Goal: Task Accomplishment & Management: Manage account settings

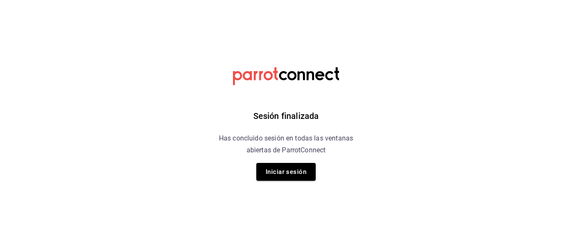
click at [284, 182] on div "Sesión finalizada Has concluido sesión en todas las ventanas abiertas de Parrot…" at bounding box center [286, 124] width 214 height 248
click at [290, 172] on button "Iniciar sesión" at bounding box center [285, 172] width 59 height 18
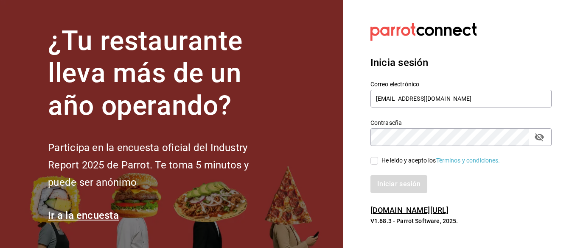
click at [376, 161] on input "He leído y acepto los Términos y condiciones." at bounding box center [374, 161] width 8 height 8
checkbox input "true"
click at [415, 183] on button "Iniciar sesión" at bounding box center [399, 185] width 58 height 18
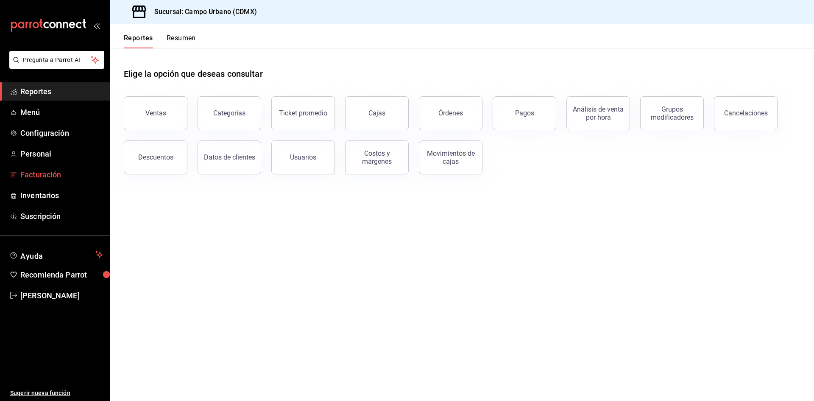
click at [69, 173] on span "Facturación" at bounding box center [61, 174] width 83 height 11
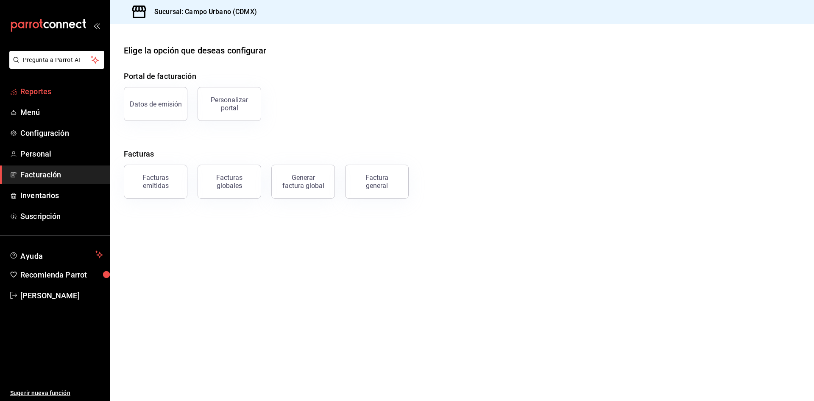
click at [55, 89] on span "Reportes" at bounding box center [61, 91] width 83 height 11
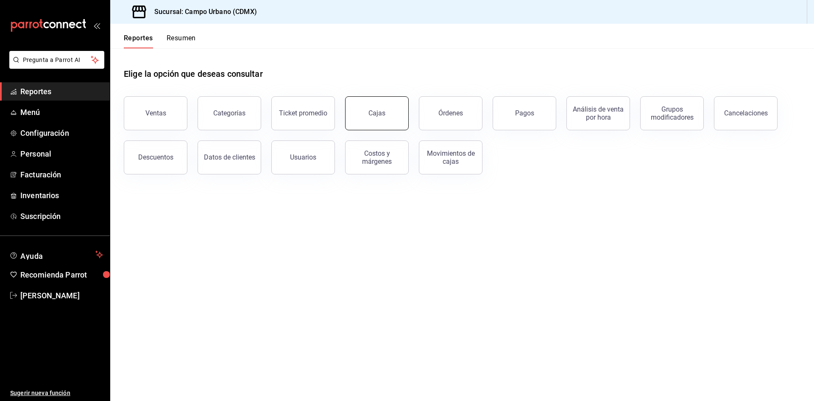
click at [382, 117] on button "Cajas" at bounding box center [377, 113] width 64 height 34
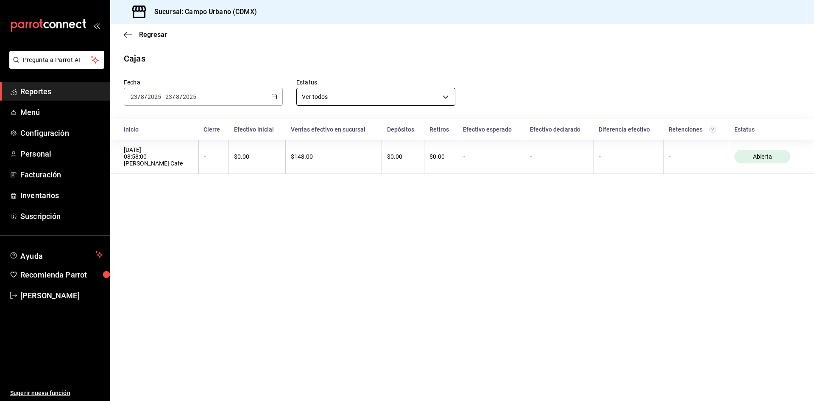
click at [445, 96] on body "Pregunta a Parrot AI Reportes Menú Configuración Personal Facturación Inventari…" at bounding box center [407, 200] width 814 height 401
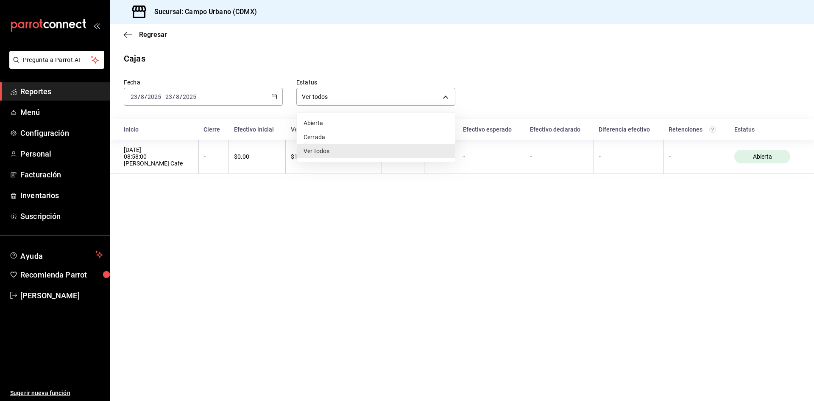
click at [408, 137] on li "Cerrada" at bounding box center [376, 137] width 158 height 14
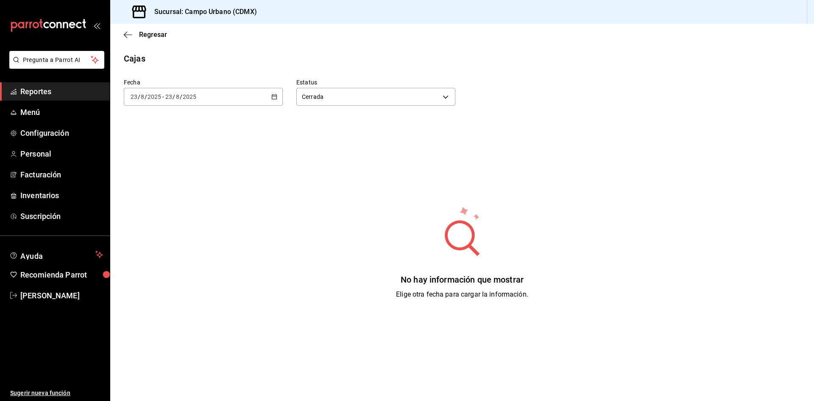
click at [272, 97] on icon "button" at bounding box center [274, 97] width 6 height 6
click at [176, 145] on span "Ayer" at bounding box center [164, 141] width 66 height 9
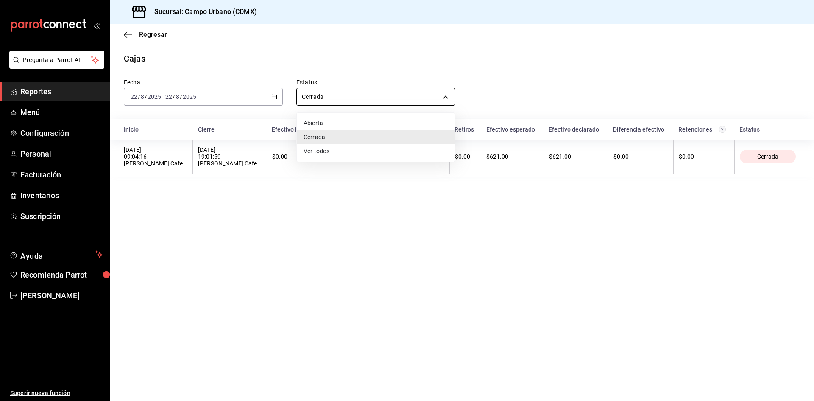
click at [444, 98] on body "Pregunta a Parrot AI Reportes Menú Configuración Personal Facturación Inventari…" at bounding box center [407, 200] width 814 height 401
click at [403, 149] on li "Ver todos" at bounding box center [376, 151] width 158 height 14
type input "ALL"
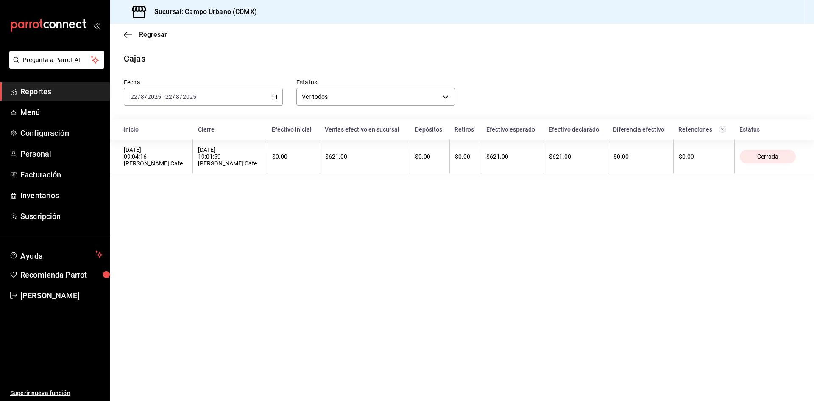
click at [52, 89] on span "Reportes" at bounding box center [61, 91] width 83 height 11
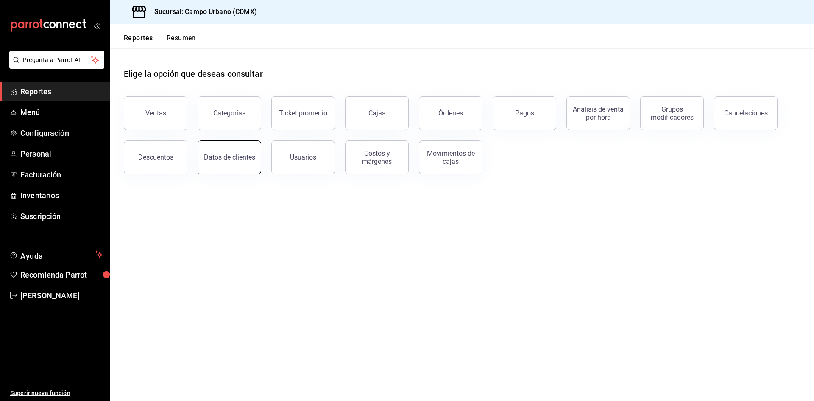
click at [221, 156] on div "Datos de clientes" at bounding box center [229, 157] width 51 height 8
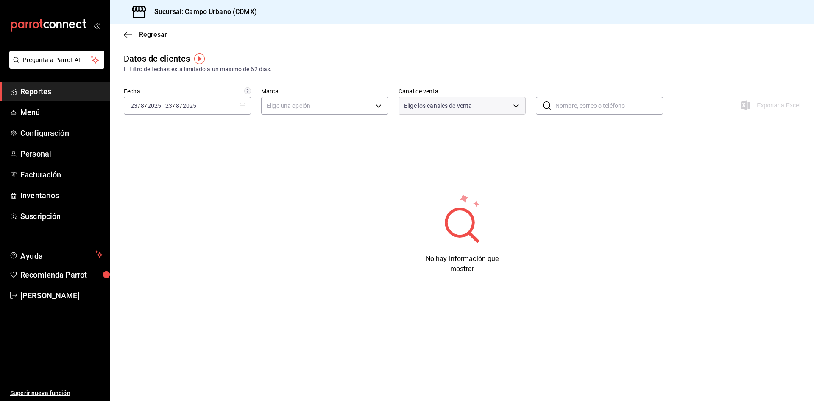
type input "PARROT,DIDI_FOOD,ONLINE"
click at [242, 106] on icon "button" at bounding box center [243, 106] width 6 height 6
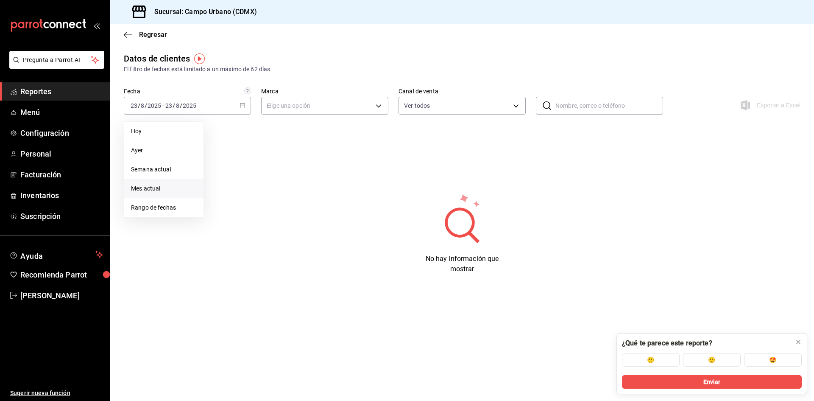
click at [178, 185] on span "Mes actual" at bounding box center [164, 188] width 66 height 9
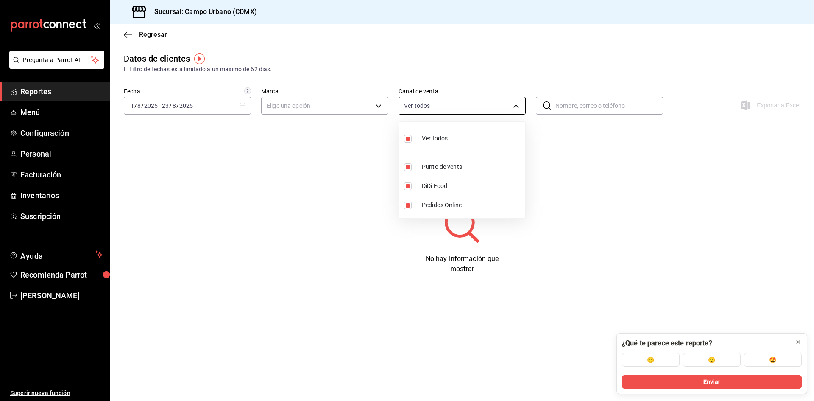
click at [514, 106] on body "Pregunta a Parrot AI Reportes Menú Configuración Personal Facturación Inventari…" at bounding box center [407, 200] width 814 height 401
click at [410, 167] on input "checkbox" at bounding box center [408, 167] width 8 height 8
checkbox input "false"
type input "DIDI_FOOD,ONLINE"
checkbox input "false"
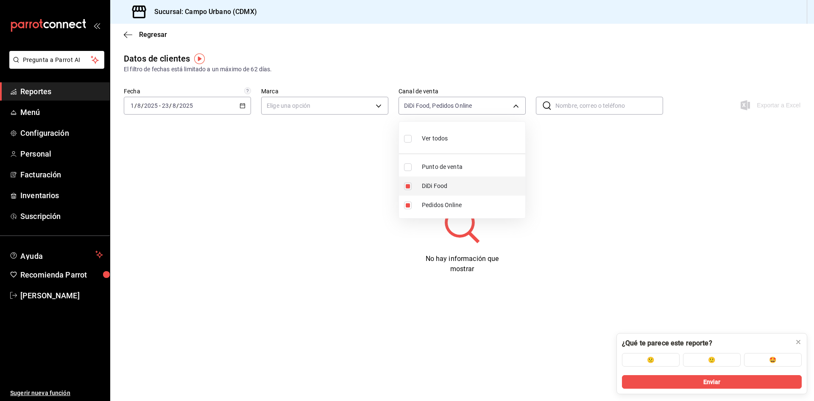
click at [410, 187] on input "checkbox" at bounding box center [408, 186] width 8 height 8
checkbox input "false"
type input "ONLINE"
click at [406, 206] on input "checkbox" at bounding box center [408, 205] width 8 height 8
checkbox input "false"
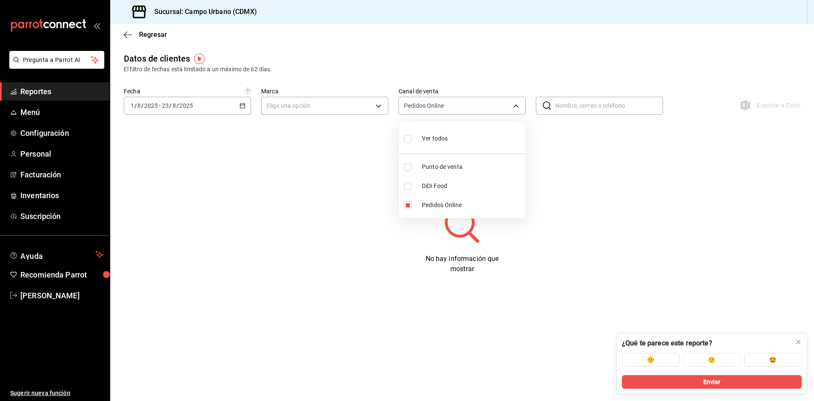
type input "PARROT,DIDI_FOOD,ONLINE"
checkbox input "true"
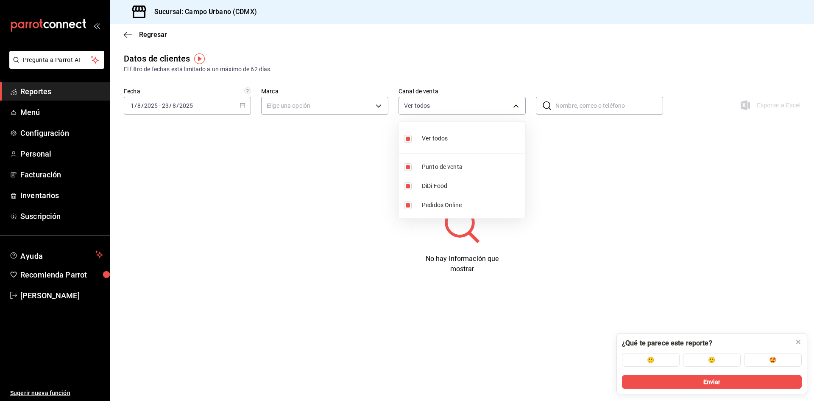
click at [49, 89] on div at bounding box center [407, 200] width 814 height 401
click at [42, 149] on span "Personal" at bounding box center [61, 153] width 83 height 11
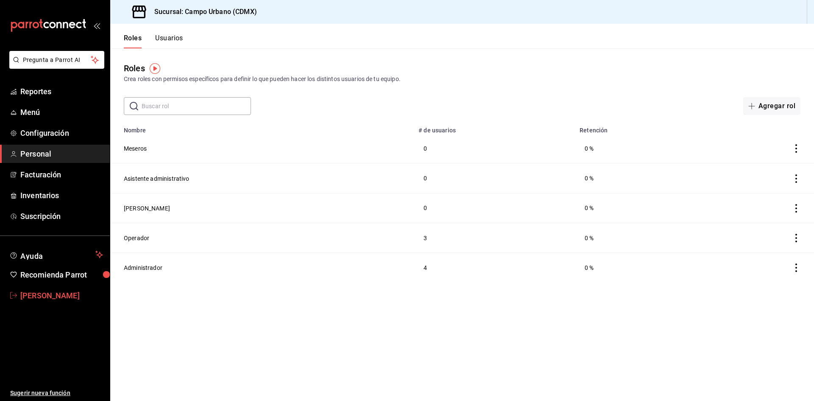
click at [37, 248] on span "Selene Hidago" at bounding box center [61, 295] width 83 height 11
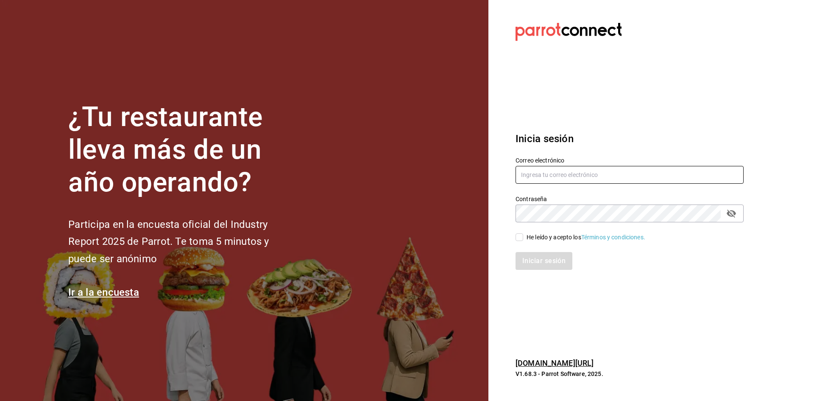
type input "[EMAIL_ADDRESS][DOMAIN_NAME]"
click at [519, 237] on input "He leído y acepto los Términos y condiciones." at bounding box center [520, 237] width 8 height 8
checkbox input "true"
click at [527, 248] on button "Iniciar sesión" at bounding box center [545, 261] width 58 height 18
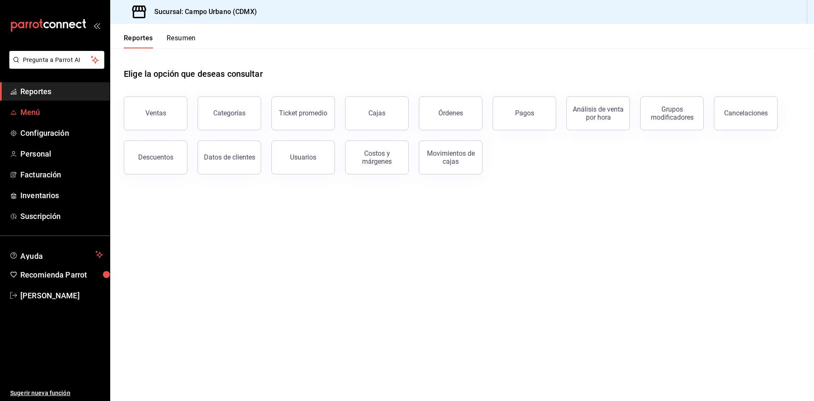
click at [36, 113] on span "Menú" at bounding box center [61, 111] width 83 height 11
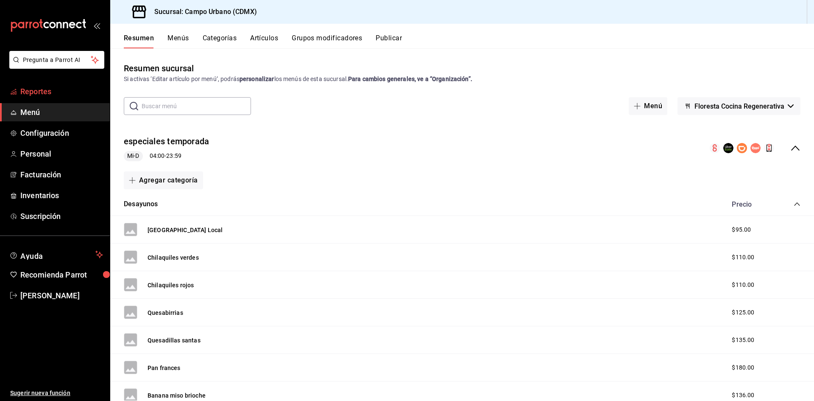
click at [44, 89] on span "Reportes" at bounding box center [61, 91] width 83 height 11
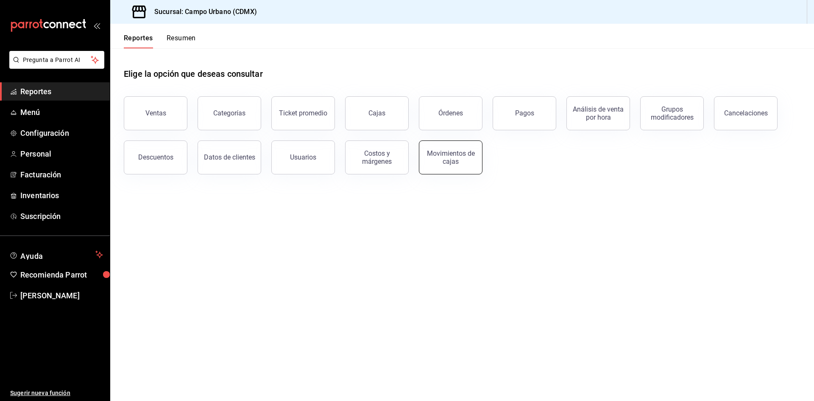
click at [448, 158] on div "Movimientos de cajas" at bounding box center [450, 157] width 53 height 16
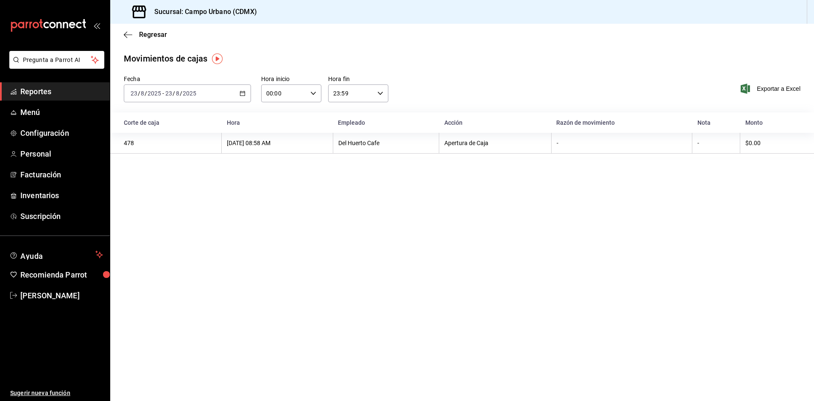
click at [243, 93] on \(Stroke\) "button" at bounding box center [242, 92] width 5 height 0
click at [180, 178] on span "Mes actual" at bounding box center [164, 176] width 66 height 9
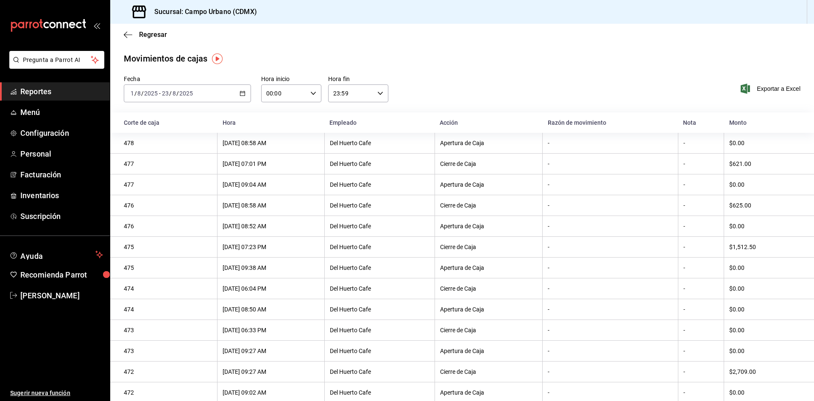
click at [57, 93] on span "Reportes" at bounding box center [61, 91] width 83 height 11
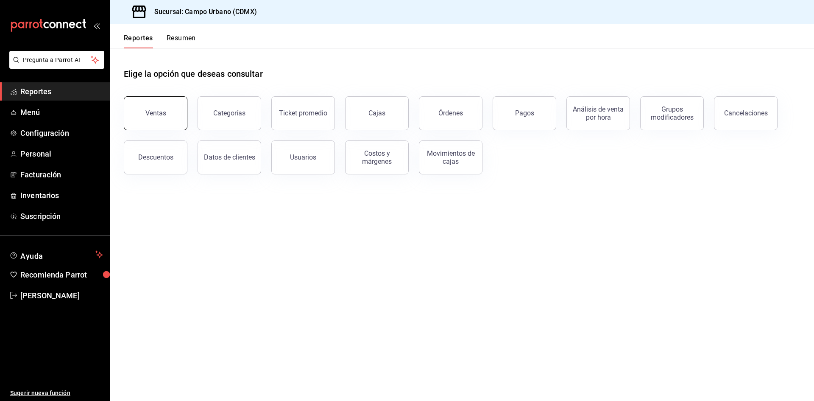
click at [150, 113] on div "Ventas" at bounding box center [155, 113] width 21 height 8
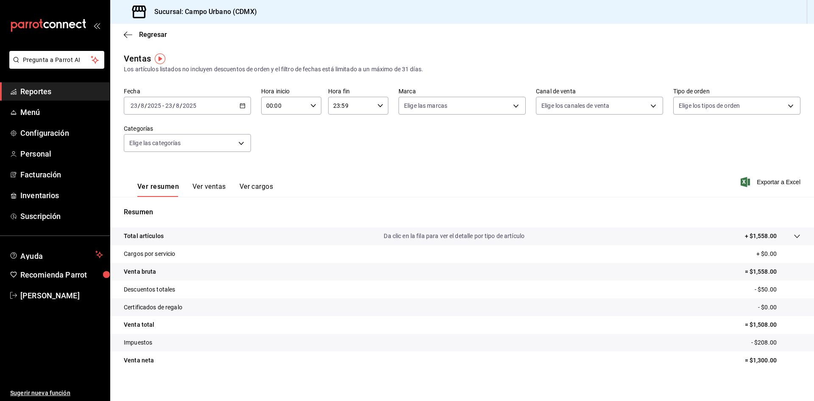
click at [209, 186] on button "Ver ventas" at bounding box center [209, 189] width 33 height 14
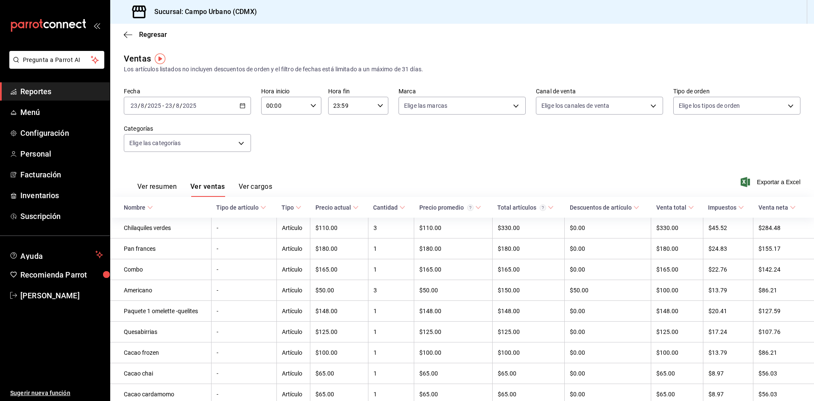
click at [164, 186] on button "Ver resumen" at bounding box center [156, 189] width 39 height 14
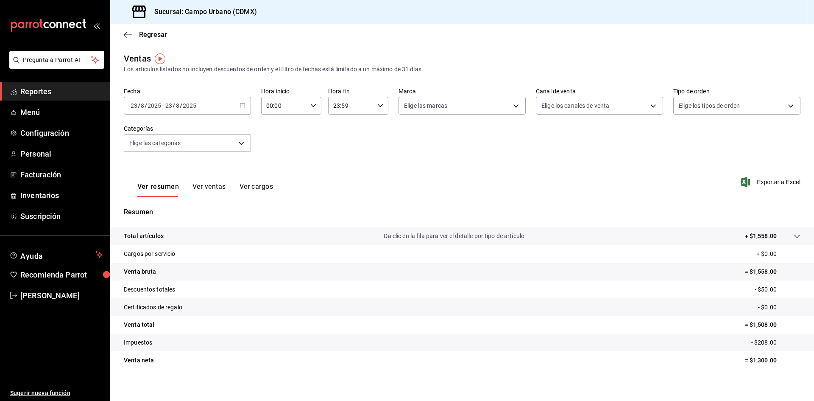
click at [240, 105] on icon "button" at bounding box center [243, 106] width 6 height 6
click at [162, 155] on li "Ayer" at bounding box center [163, 150] width 79 height 19
click at [513, 103] on body "Pregunta a Parrot AI Reportes Menú Configuración Personal Facturación Inventari…" at bounding box center [407, 200] width 814 height 401
click at [406, 223] on input "checkbox" at bounding box center [406, 225] width 8 height 8
checkbox input "true"
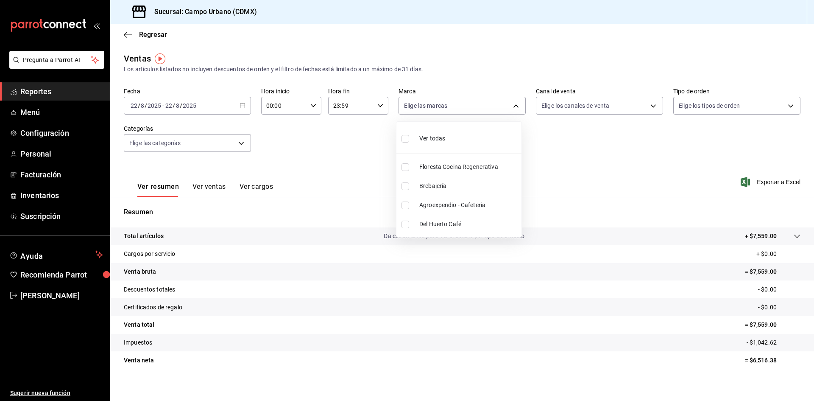
type input "42793543-fac9-46e7-ade5-f23a1624aefd"
click at [406, 207] on input "checkbox" at bounding box center [406, 205] width 8 height 8
checkbox input "true"
type input "42793543-fac9-46e7-ade5-f23a1624aefd,3940b3c9-d4d6-48c3-8756-46d8d5e51d0c"
click at [212, 188] on div at bounding box center [407, 200] width 814 height 401
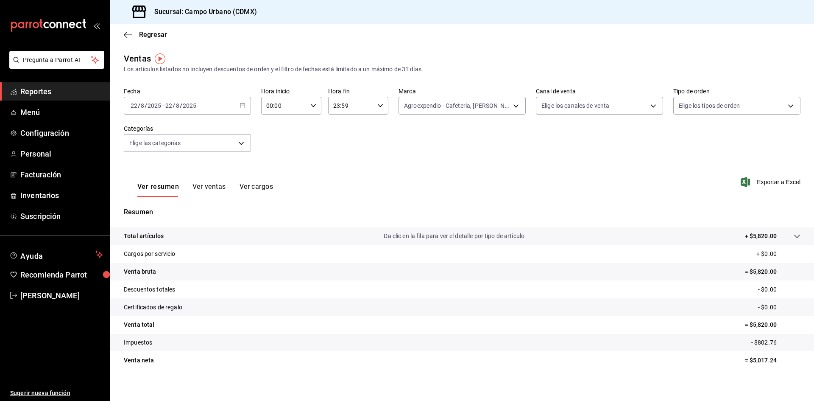
click at [212, 188] on button "Ver ventas" at bounding box center [209, 189] width 33 height 14
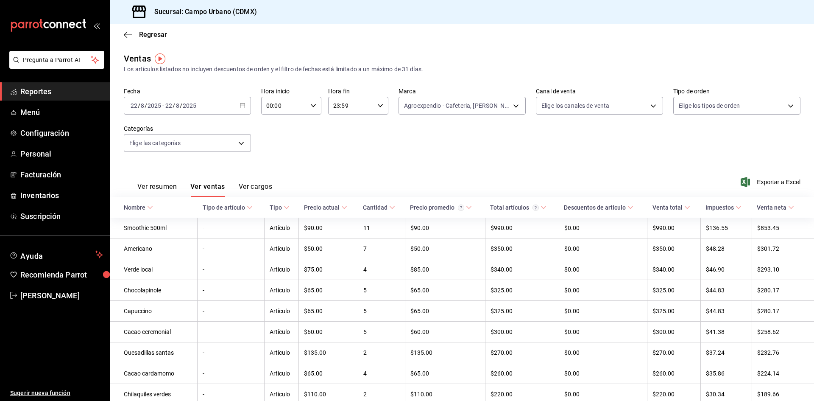
click at [258, 187] on button "Ver cargos" at bounding box center [256, 189] width 34 height 14
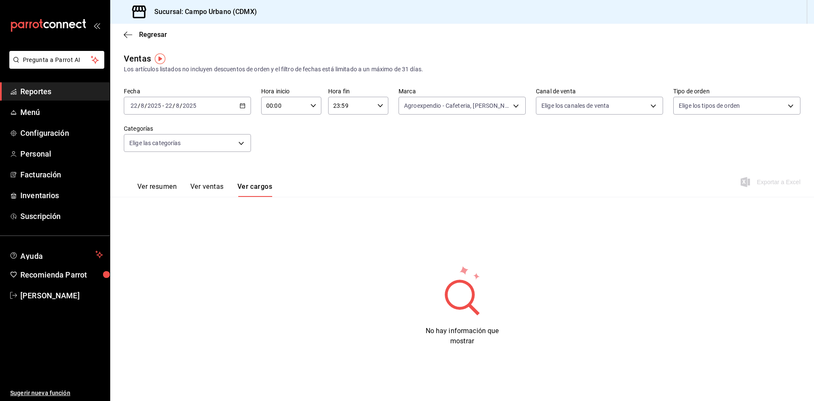
click at [166, 184] on button "Ver resumen" at bounding box center [156, 189] width 39 height 14
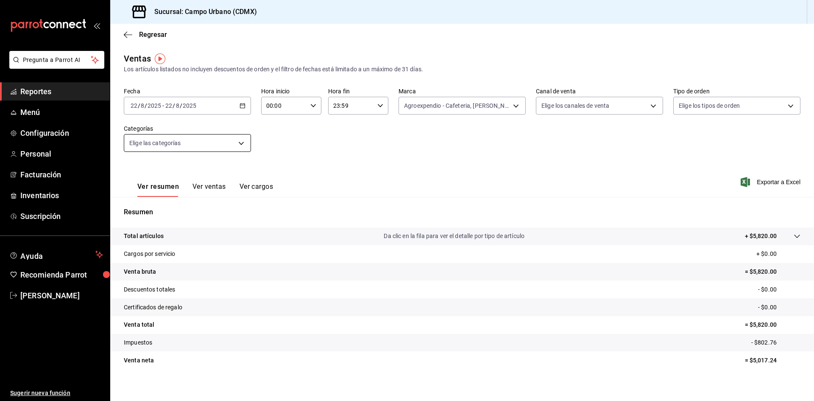
click at [239, 145] on body "Pregunta a Parrot AI Reportes Menú Configuración Personal Facturación Inventari…" at bounding box center [407, 200] width 814 height 401
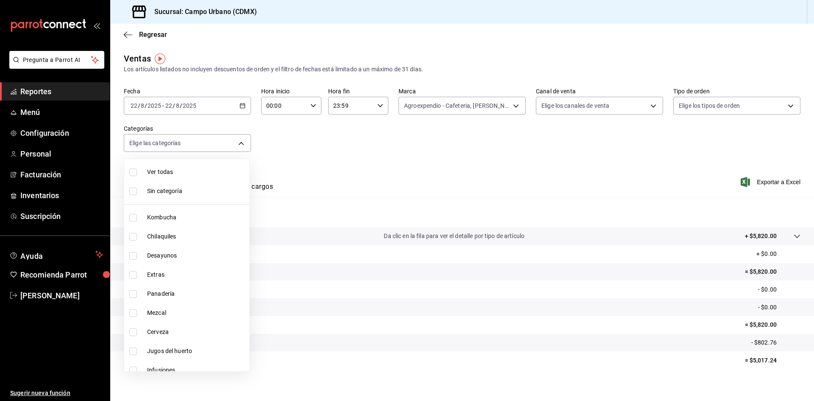
click at [133, 170] on input "checkbox" at bounding box center [133, 172] width 8 height 8
checkbox input "true"
type input "a78209dd-5028-4ad3-a86a-379e37331e83,614d3c4f-005f-4d68-96f3-872f275f74cd,1e5db…"
checkbox input "true"
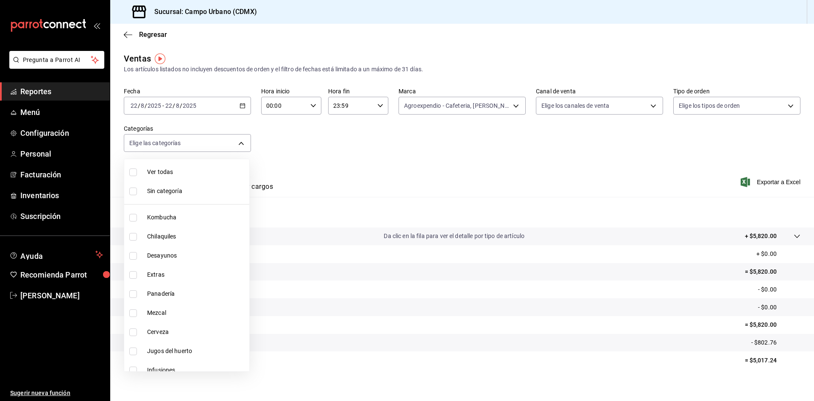
checkbox input "true"
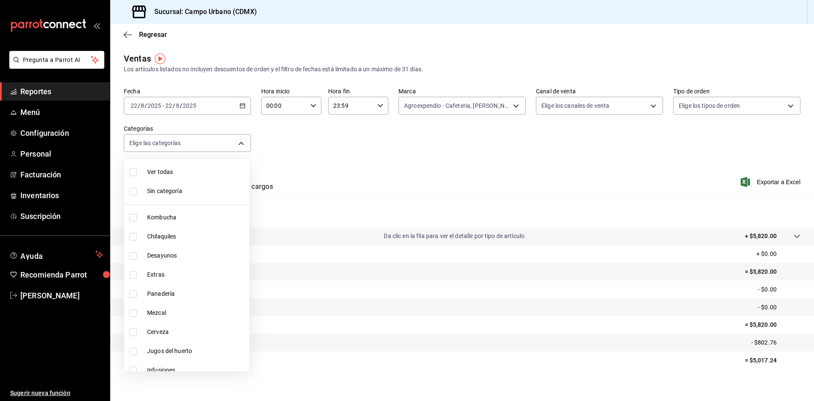
checkbox input "true"
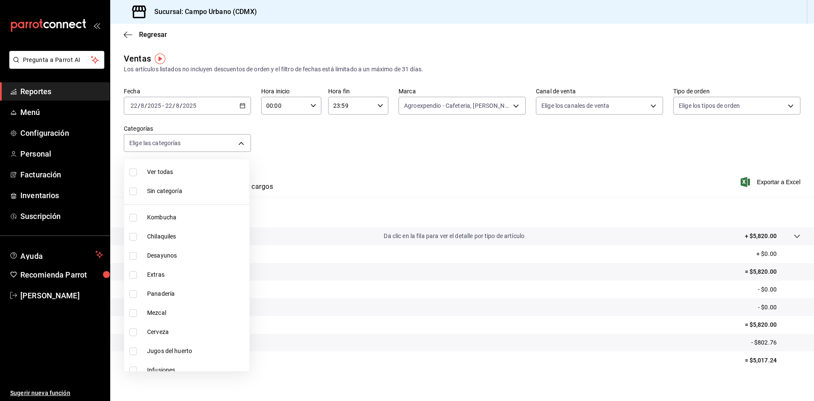
checkbox input "true"
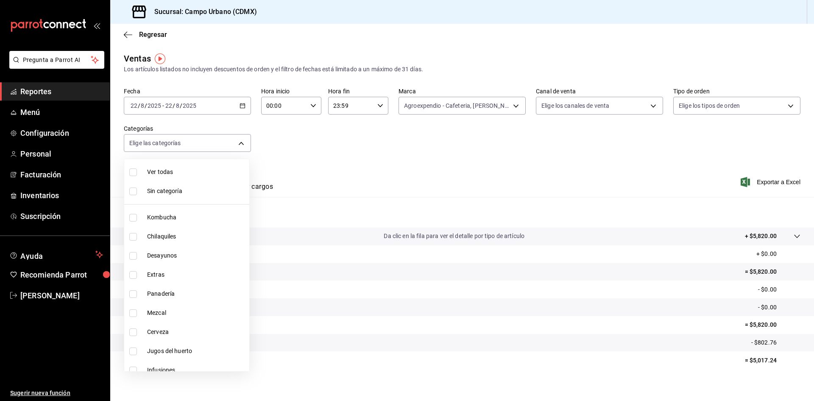
checkbox input "true"
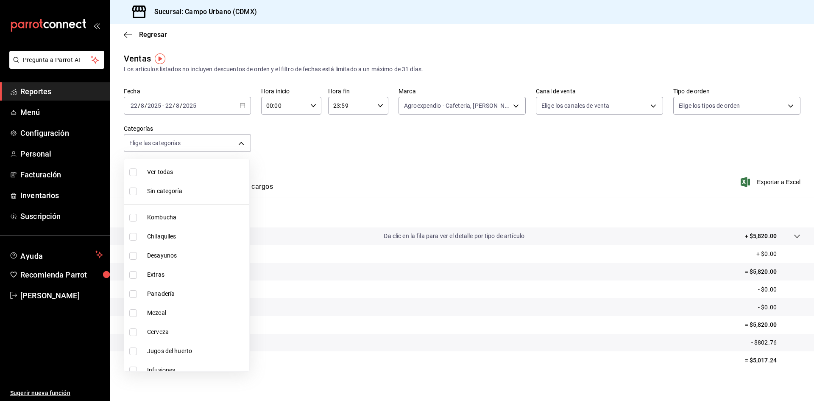
checkbox input "true"
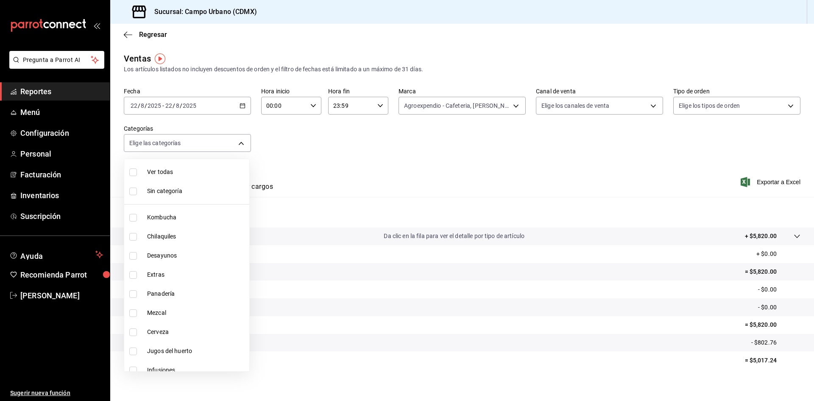
checkbox input "true"
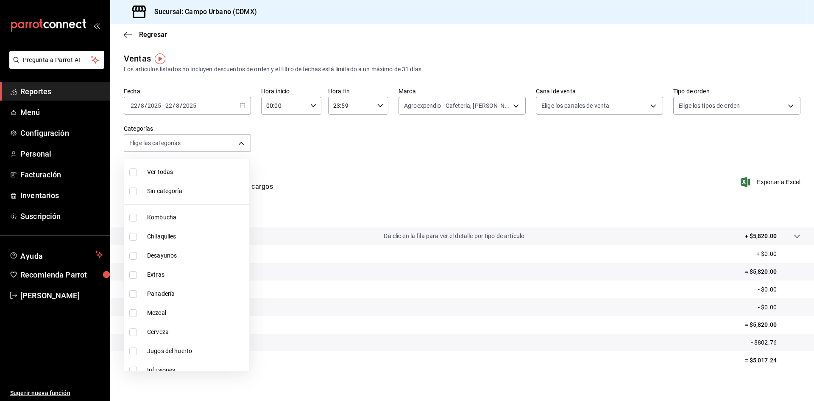
checkbox input "true"
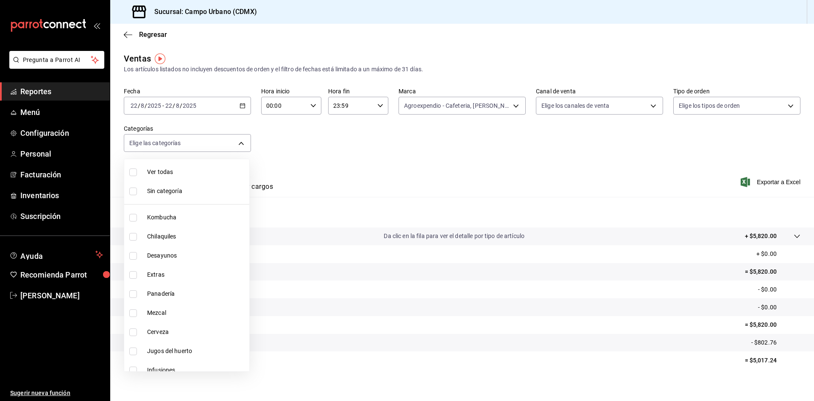
checkbox input "true"
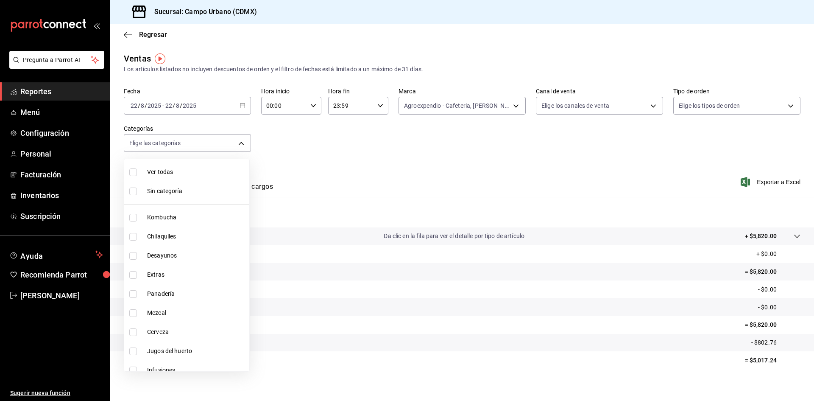
checkbox input "true"
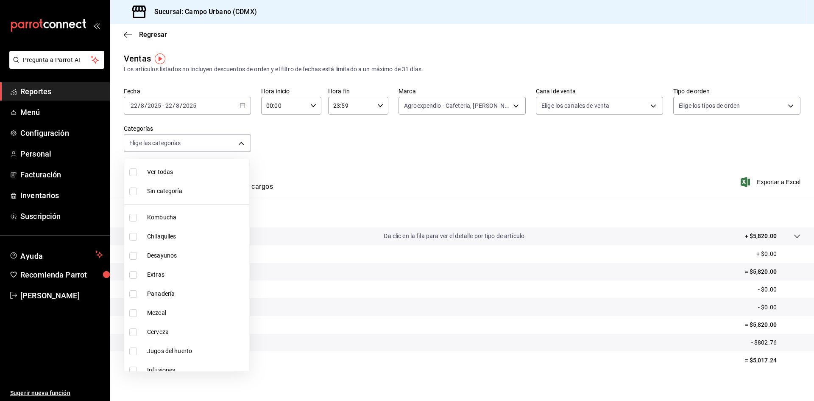
checkbox input "true"
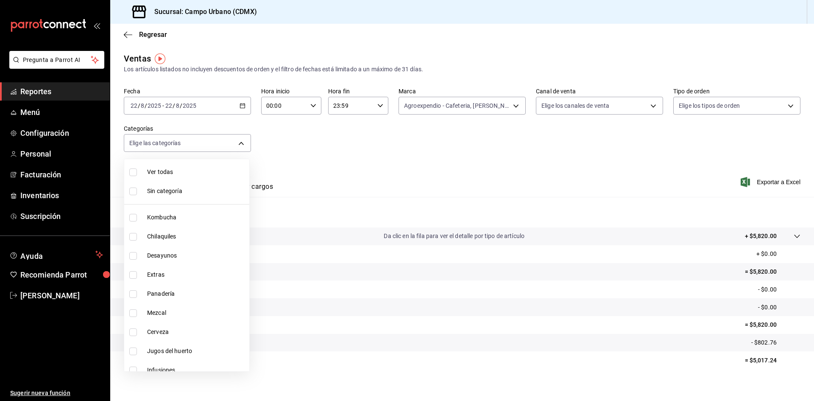
checkbox input "true"
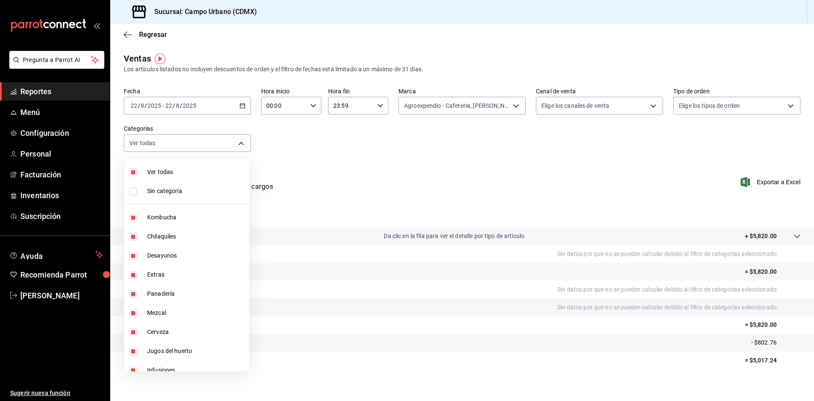
click at [640, 166] on div at bounding box center [407, 200] width 814 height 401
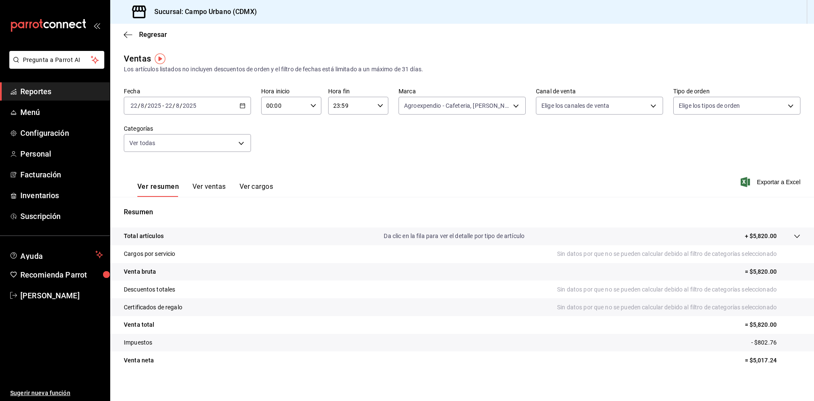
click at [794, 239] on icon at bounding box center [797, 236] width 7 height 7
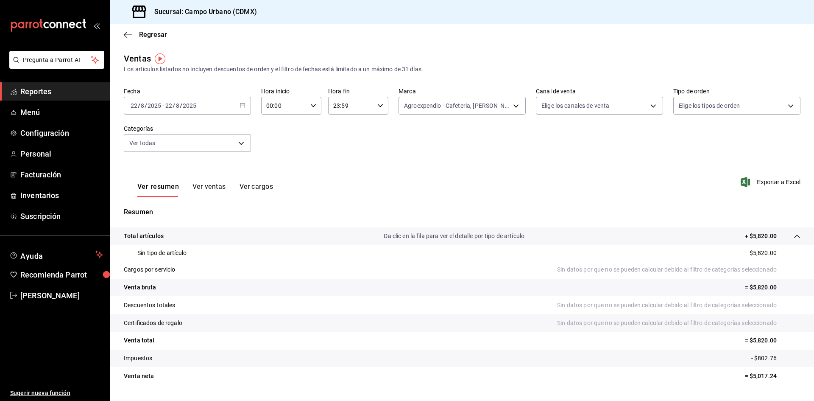
click at [794, 239] on icon at bounding box center [797, 236] width 7 height 7
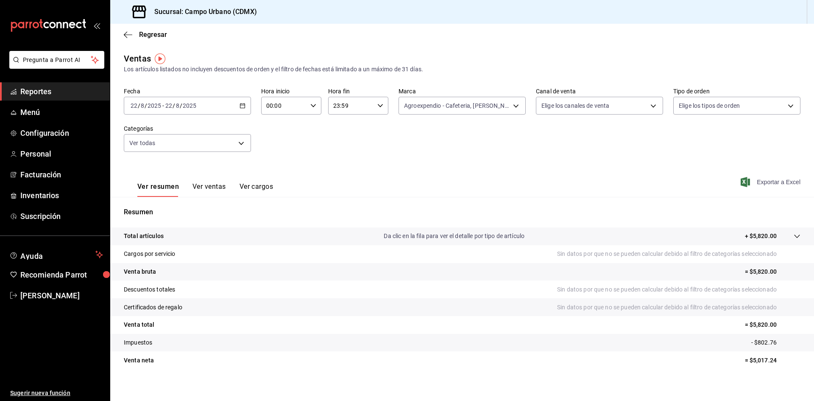
click at [763, 184] on span "Exportar a Excel" at bounding box center [771, 182] width 58 height 10
click at [646, 106] on body "Pregunta a Parrot AI Reportes Menú Configuración Personal Facturación Inventari…" at bounding box center [407, 200] width 814 height 401
click at [543, 137] on input "checkbox" at bounding box center [542, 139] width 8 height 8
checkbox input "true"
type input "PARROT,UBER_EATS,RAPPI,DIDI_FOOD,ONLINE"
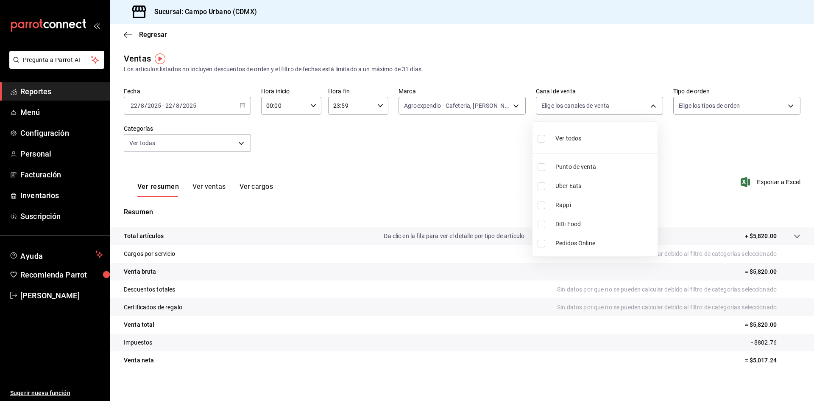
checkbox input "true"
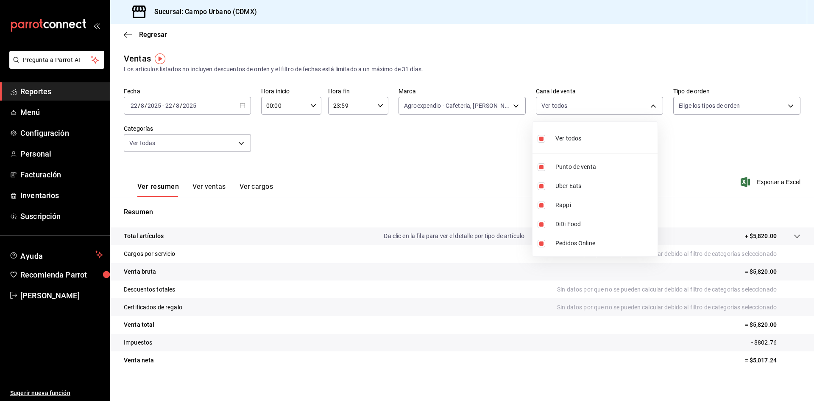
click at [439, 153] on div at bounding box center [407, 200] width 814 height 401
